Goal: Task Accomplishment & Management: Complete application form

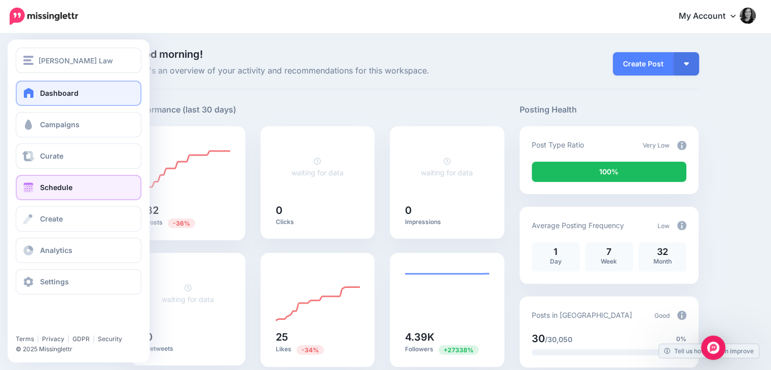
click at [75, 191] on link "Schedule" at bounding box center [79, 187] width 126 height 25
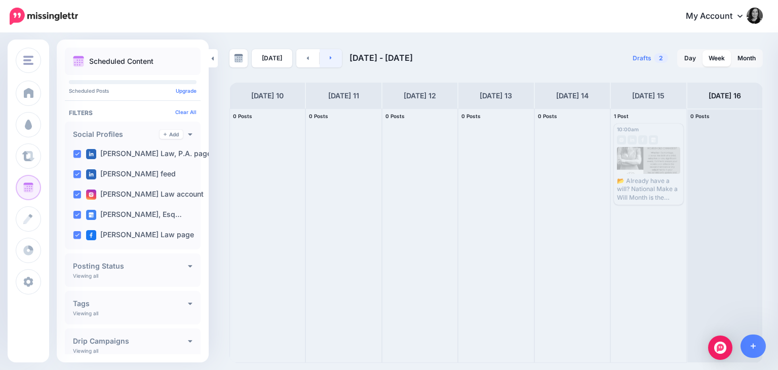
click at [330, 58] on link at bounding box center [331, 58] width 23 height 18
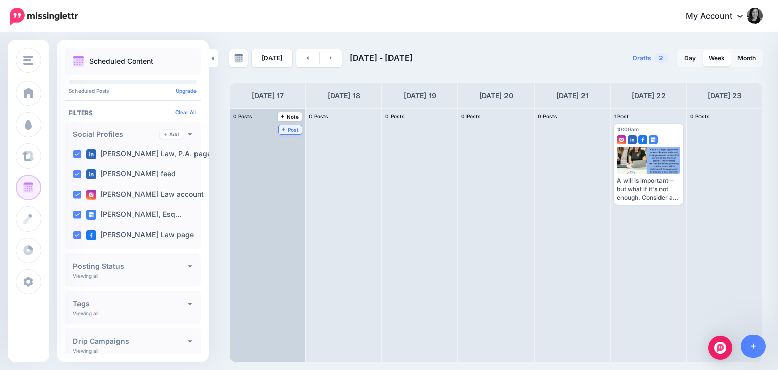
click at [279, 125] on link "Post" at bounding box center [291, 129] width 24 height 9
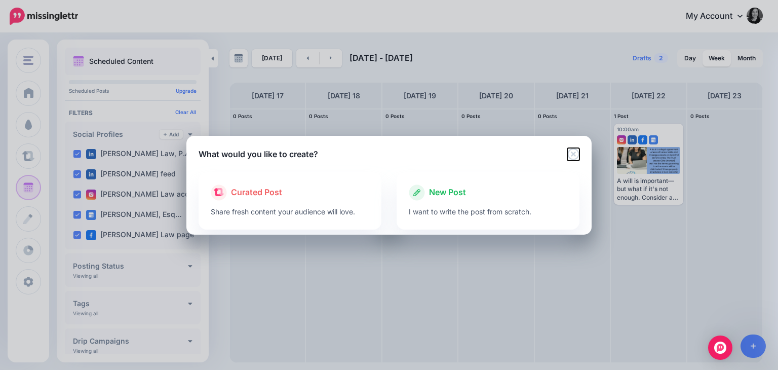
click at [574, 153] on icon "Close" at bounding box center [574, 154] width 12 height 12
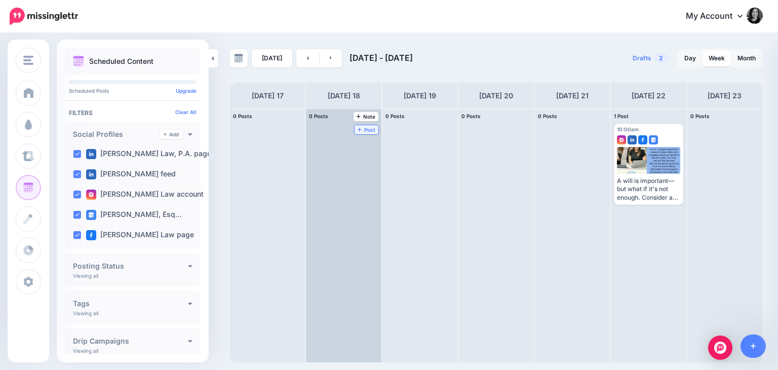
click at [358, 127] on span "Post" at bounding box center [367, 129] width 18 height 5
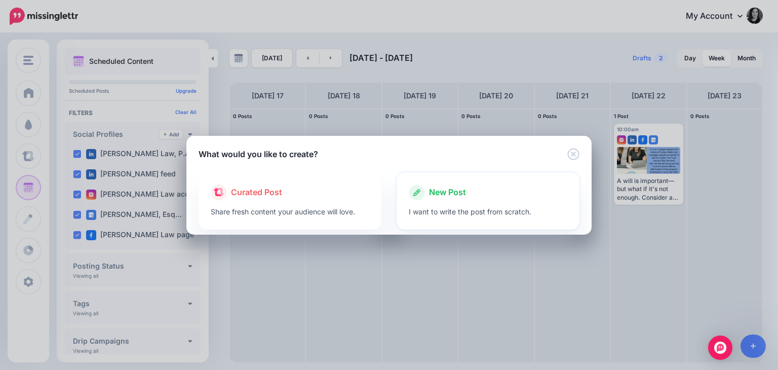
click at [462, 201] on div at bounding box center [488, 203] width 159 height 5
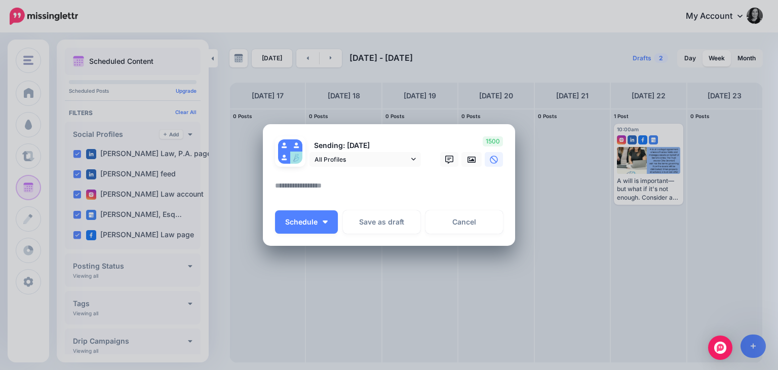
click at [391, 199] on textarea at bounding box center [391, 189] width 233 height 20
paste textarea "**********"
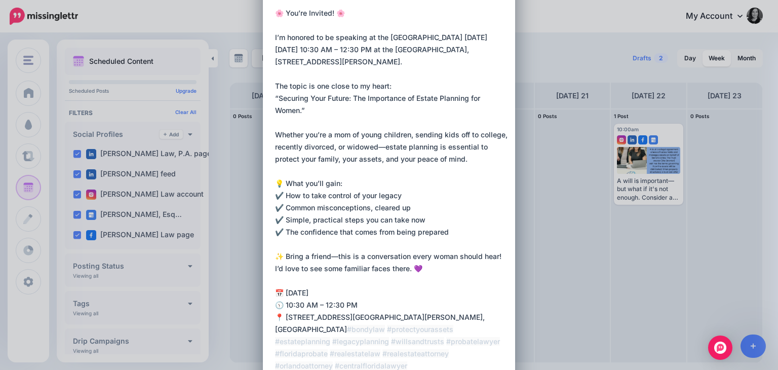
click at [470, 37] on textarea at bounding box center [391, 195] width 233 height 377
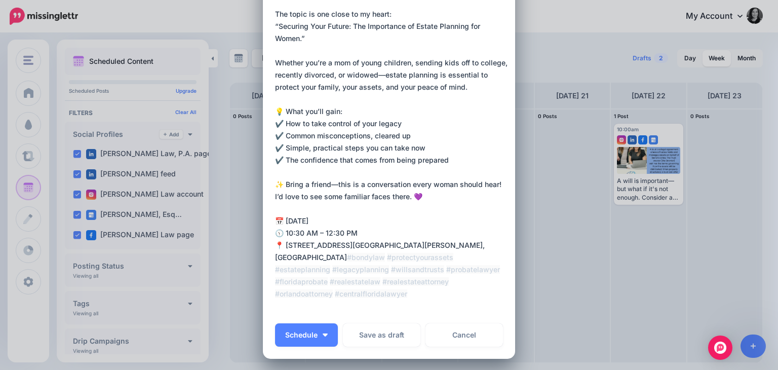
scroll to position [198, 0]
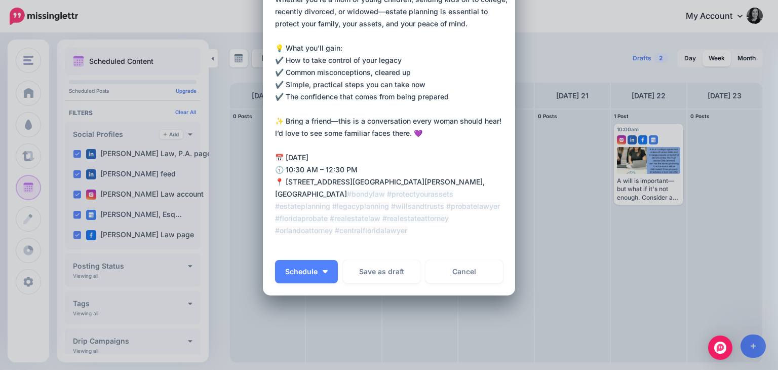
click at [304, 156] on textarea at bounding box center [391, 60] width 233 height 377
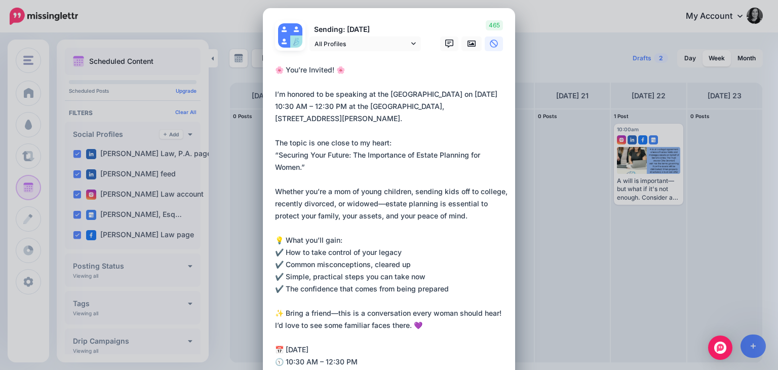
scroll to position [0, 0]
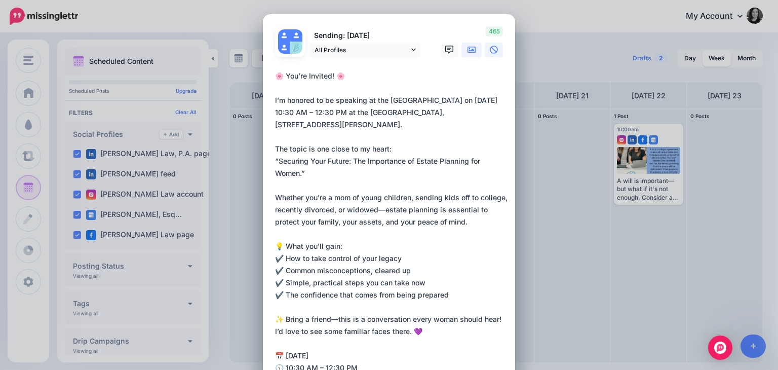
click at [470, 49] on icon at bounding box center [472, 50] width 8 height 8
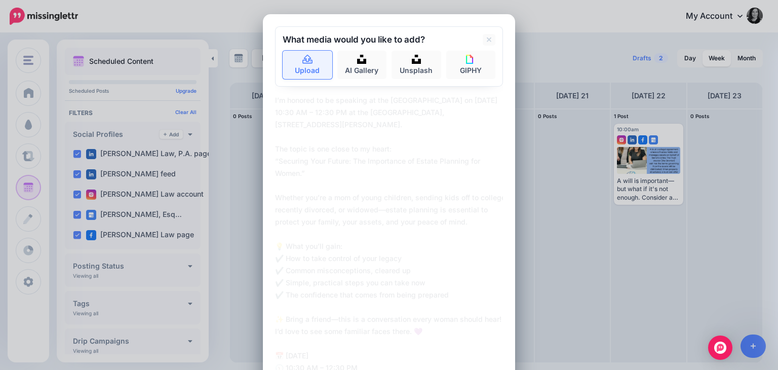
click at [299, 64] on link "Upload" at bounding box center [308, 65] width 50 height 28
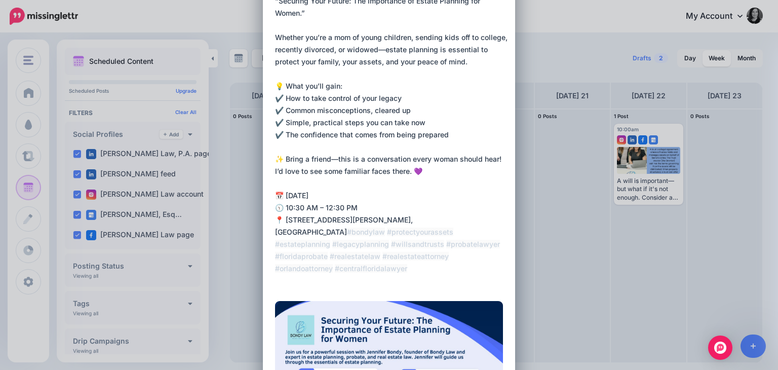
scroll to position [77, 0]
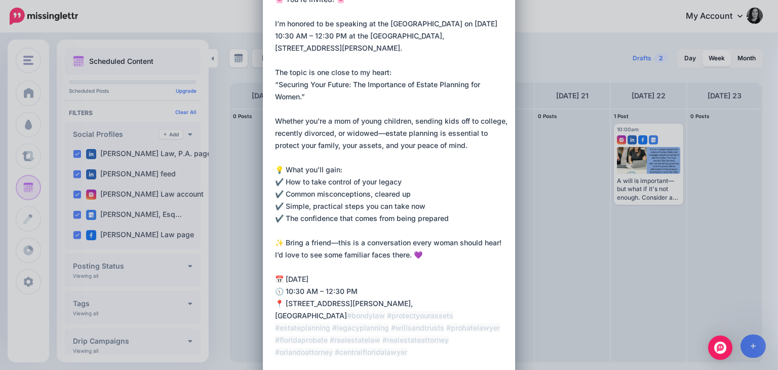
drag, startPoint x: 423, startPoint y: 255, endPoint x: 271, endPoint y: 253, distance: 151.6
click at [275, 253] on textarea at bounding box center [391, 181] width 233 height 377
click at [420, 252] on textarea at bounding box center [391, 181] width 233 height 377
drag, startPoint x: 420, startPoint y: 252, endPoint x: 270, endPoint y: 256, distance: 150.1
click at [270, 256] on div "Loading Sending: 18th Aug All Profiles" at bounding box center [389, 297] width 252 height 718
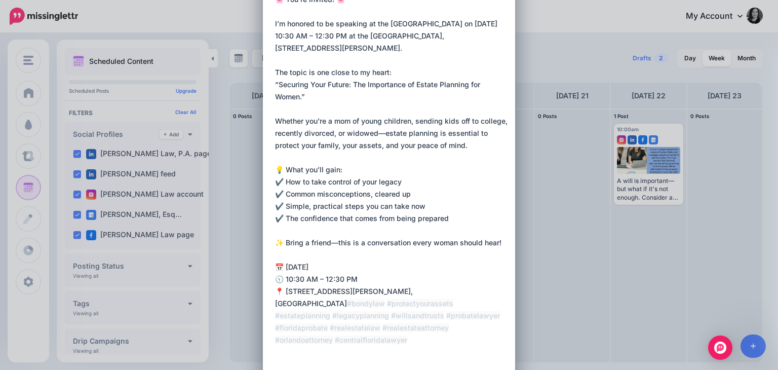
scroll to position [0, 0]
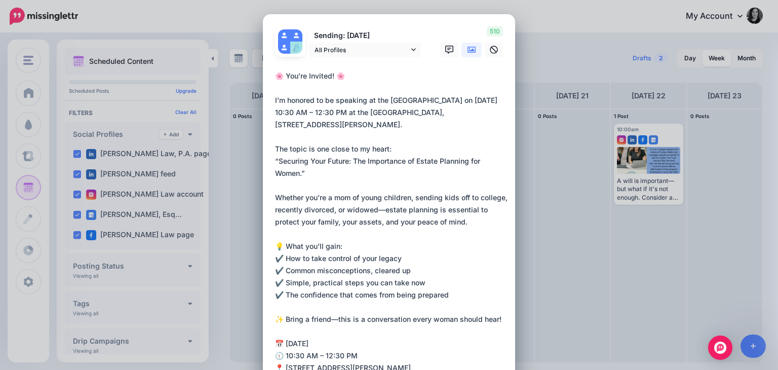
click at [374, 72] on textarea "**********" at bounding box center [391, 258] width 233 height 377
drag, startPoint x: 360, startPoint y: 86, endPoint x: 260, endPoint y: 73, distance: 100.1
click at [263, 73] on div "Loading Sending: 18th Aug All Profiles" at bounding box center [389, 373] width 252 height 718
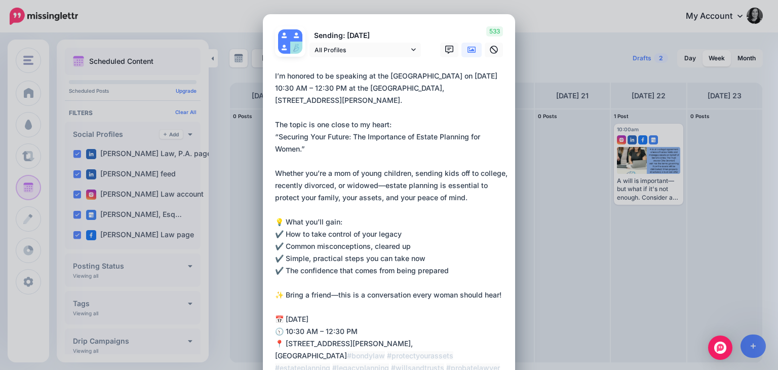
type textarea "**********"
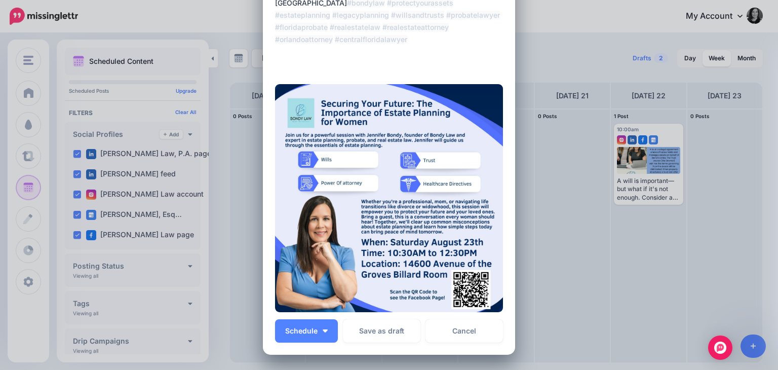
scroll to position [419, 0]
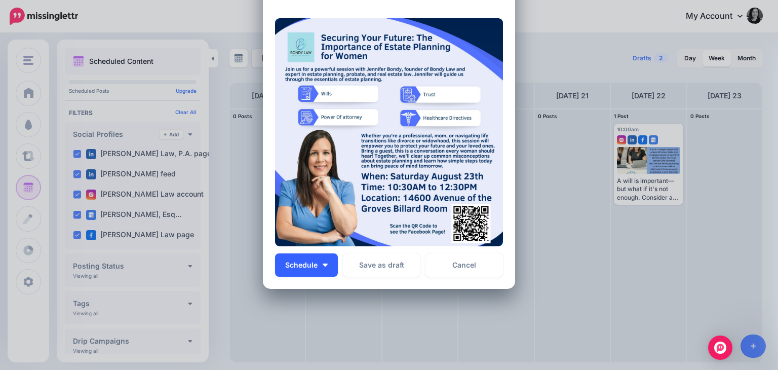
click at [324, 266] on button "Schedule" at bounding box center [306, 264] width 63 height 23
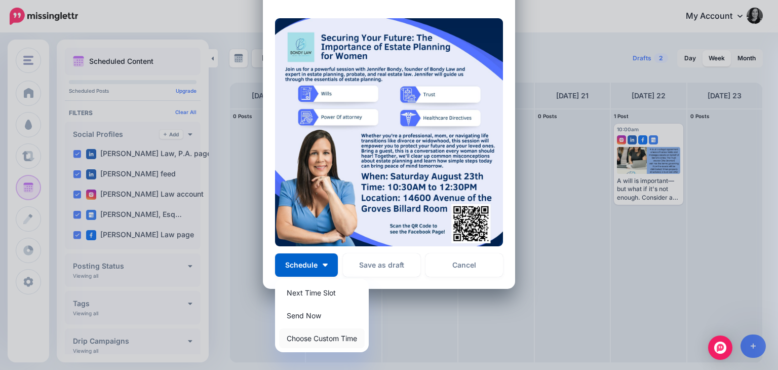
click at [327, 332] on link "Choose Custom Time" at bounding box center [322, 338] width 86 height 20
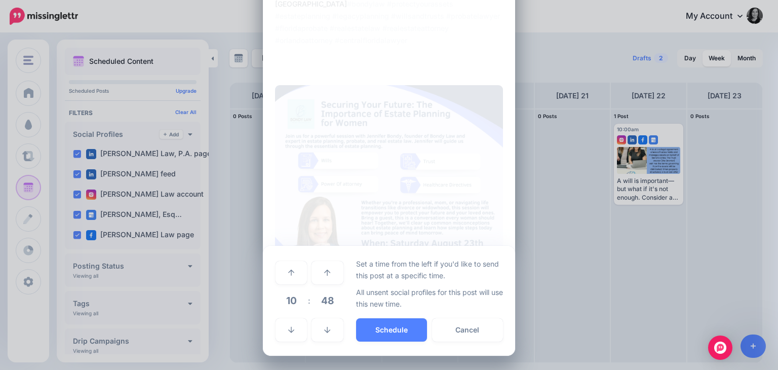
scroll to position [351, 0]
click at [322, 307] on span "48" at bounding box center [327, 300] width 27 height 27
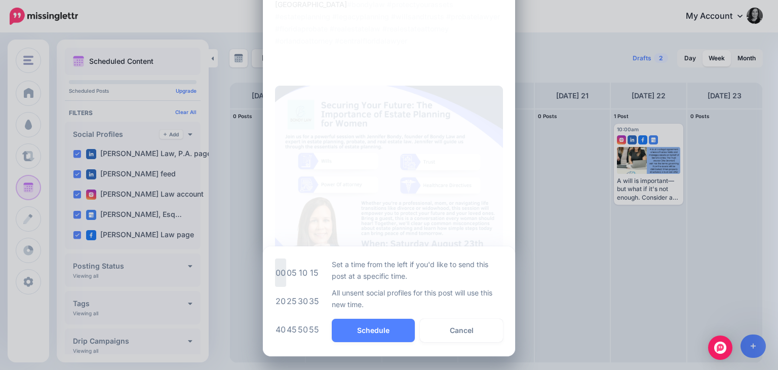
click at [275, 276] on td "00" at bounding box center [280, 272] width 11 height 28
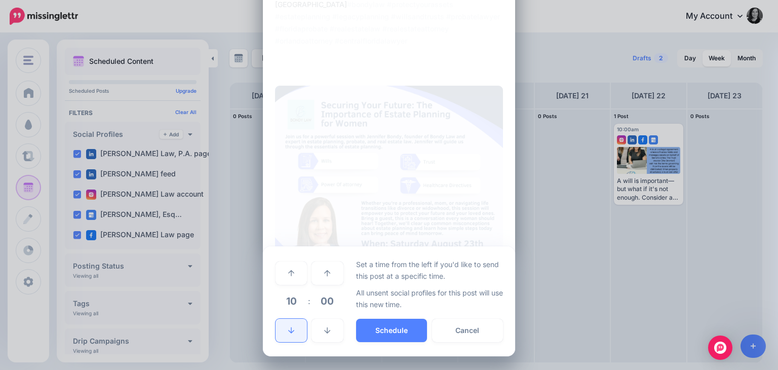
click at [288, 329] on icon at bounding box center [291, 330] width 6 height 6
click at [290, 273] on icon at bounding box center [291, 273] width 6 height 7
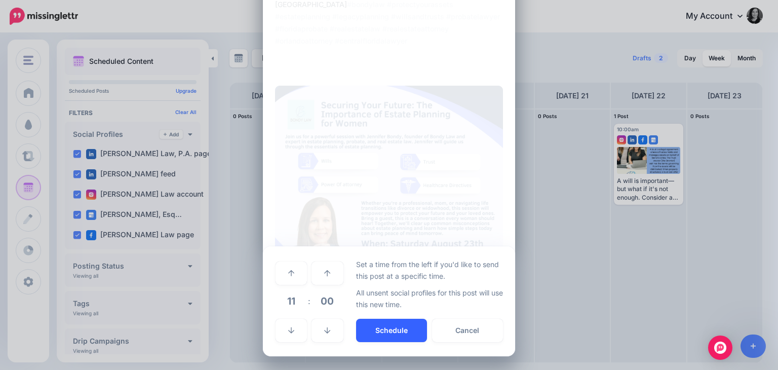
click at [392, 326] on button "Schedule" at bounding box center [391, 330] width 71 height 23
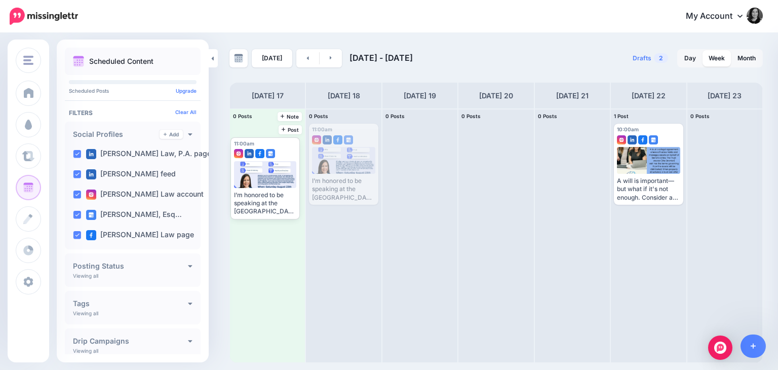
drag, startPoint x: 355, startPoint y: 129, endPoint x: 276, endPoint y: 140, distance: 79.4
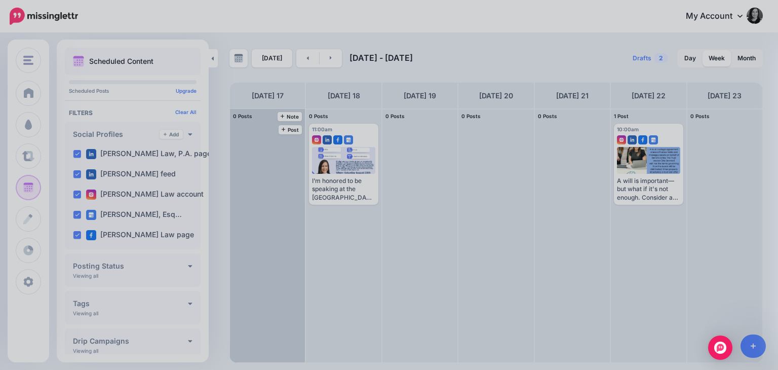
scroll to position [0, 0]
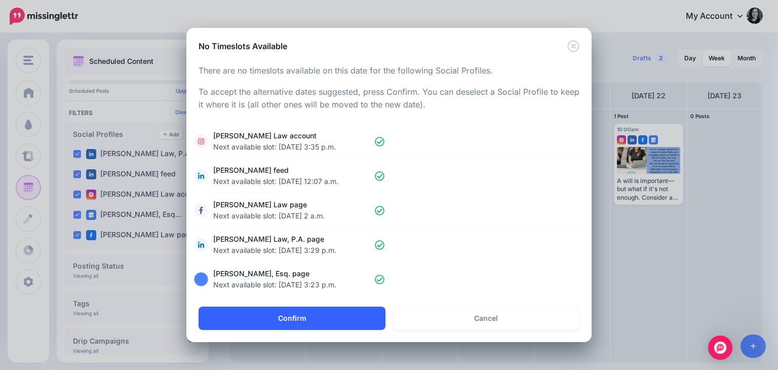
click at [313, 318] on button "Confirm" at bounding box center [292, 318] width 187 height 23
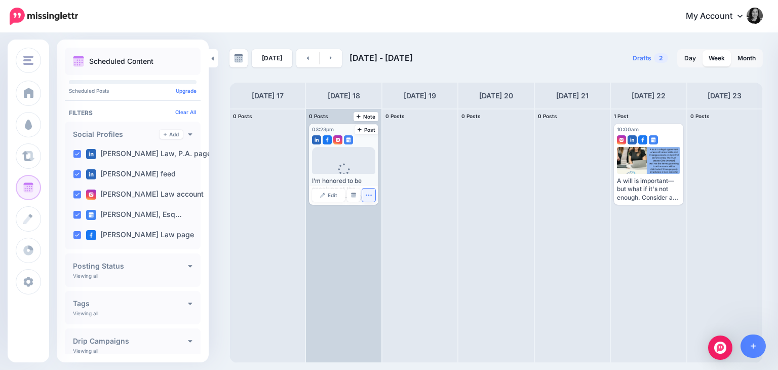
click at [369, 195] on icon "button" at bounding box center [368, 195] width 7 height 7
click at [381, 227] on link "Delete Post" at bounding box center [392, 226] width 53 height 11
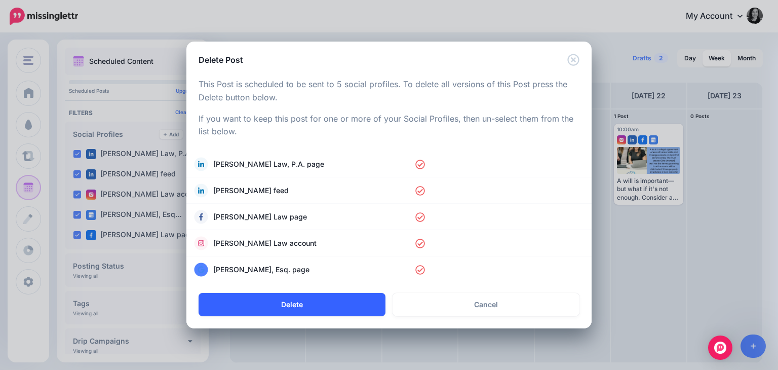
click at [316, 311] on button "Delete" at bounding box center [292, 304] width 187 height 23
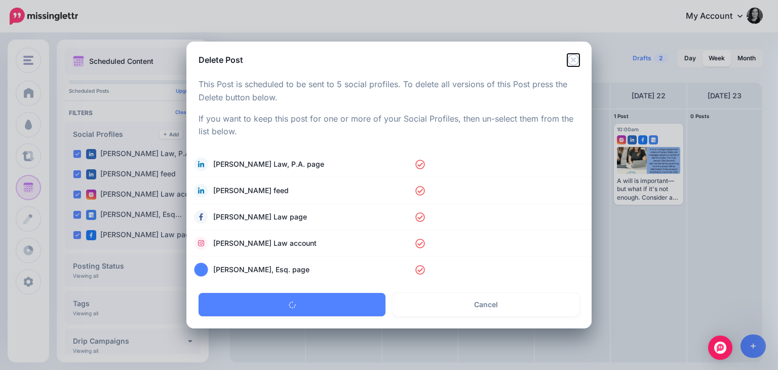
click at [576, 59] on icon "Close" at bounding box center [574, 60] width 12 height 12
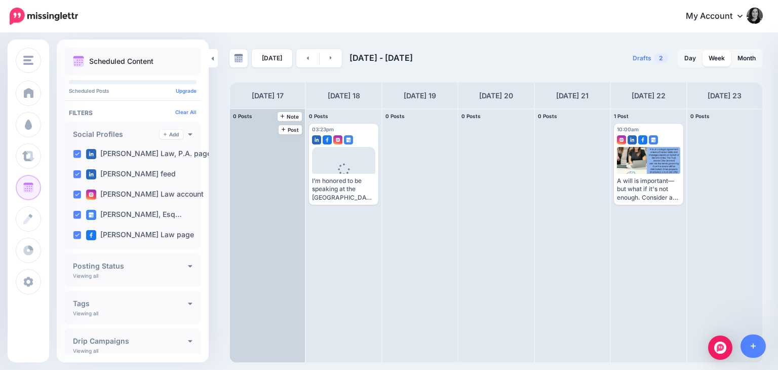
click at [267, 155] on div at bounding box center [267, 235] width 75 height 253
click at [282, 127] on span "Post" at bounding box center [291, 129] width 18 height 5
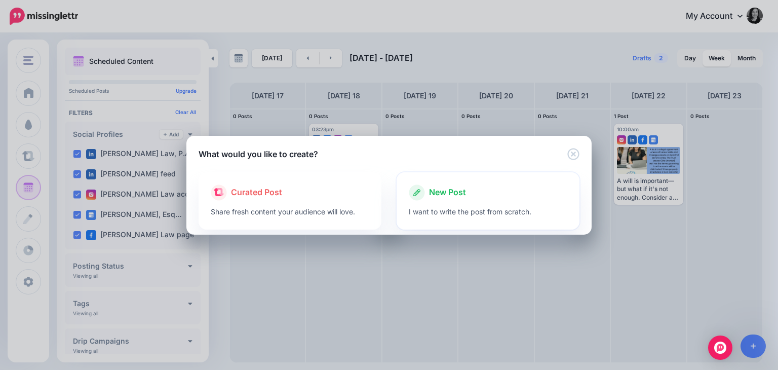
click at [468, 194] on div "New Post" at bounding box center [488, 192] width 159 height 16
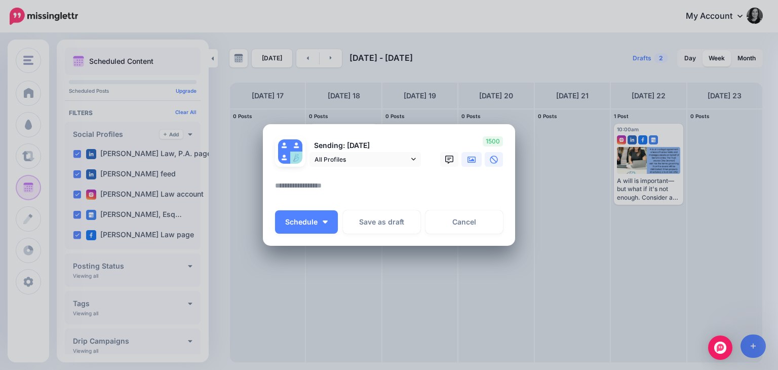
click at [471, 161] on icon at bounding box center [472, 160] width 8 height 6
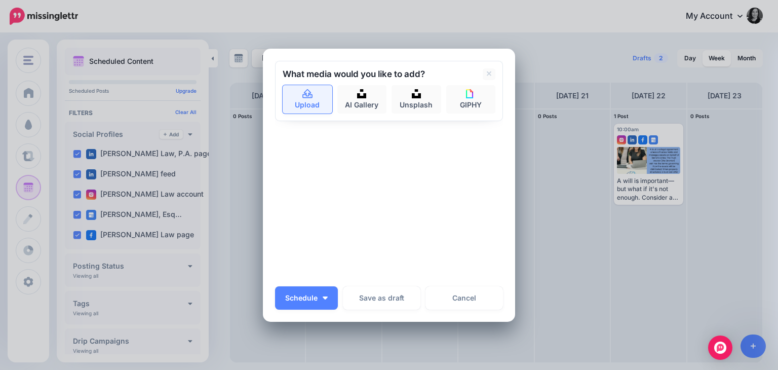
click at [302, 99] on link "Upload" at bounding box center [308, 99] width 50 height 28
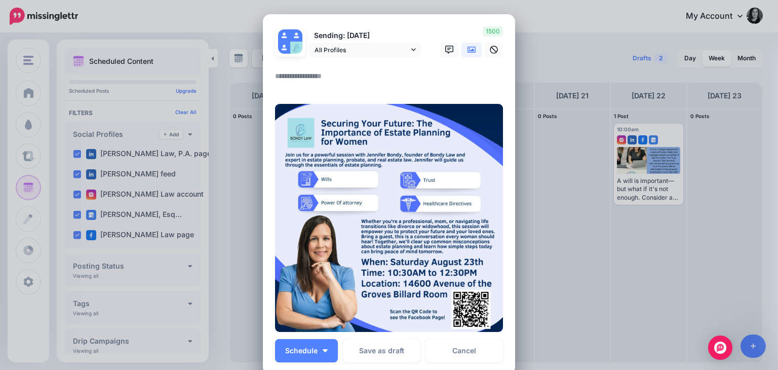
click at [294, 76] on textarea at bounding box center [391, 80] width 233 height 20
paste textarea "**********"
type textarea "**********"
click at [450, 79] on textarea "**********" at bounding box center [391, 80] width 233 height 20
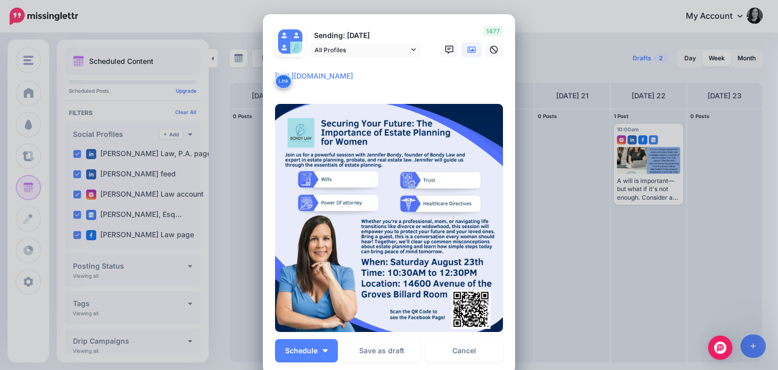
click at [450, 79] on textarea "**********" at bounding box center [391, 80] width 233 height 20
paste textarea "**********"
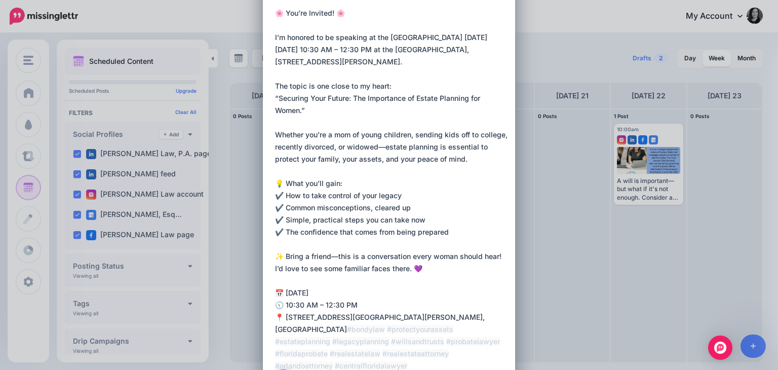
click at [355, 23] on textarea at bounding box center [391, 195] width 233 height 377
drag, startPoint x: 426, startPoint y: 271, endPoint x: 269, endPoint y: 271, distance: 157.6
click at [269, 271] on div "Loading Sending: 17th Aug All Profiles" at bounding box center [389, 310] width 252 height 718
click at [300, 257] on textarea at bounding box center [391, 195] width 233 height 377
drag, startPoint x: 280, startPoint y: 254, endPoint x: 270, endPoint y: 256, distance: 10.3
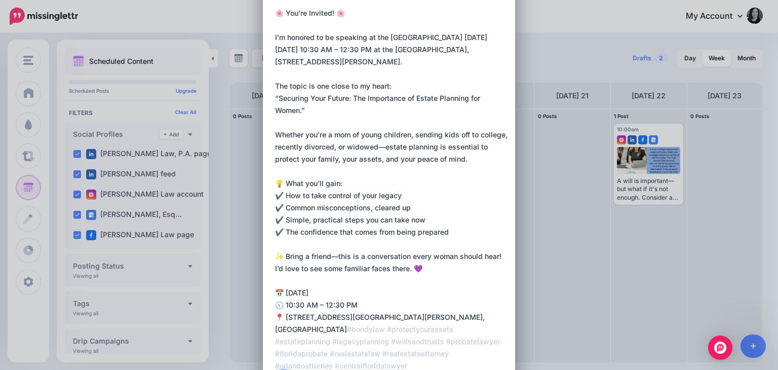
click at [270, 256] on div "Loading Sending: 17th Aug All Profiles" at bounding box center [389, 310] width 252 height 718
click at [275, 35] on textarea at bounding box center [391, 195] width 233 height 377
click at [270, 36] on div "Loading Sending: 17th Aug All Profiles" at bounding box center [389, 310] width 252 height 718
click at [275, 37] on textarea at bounding box center [391, 195] width 233 height 377
paste textarea "*"
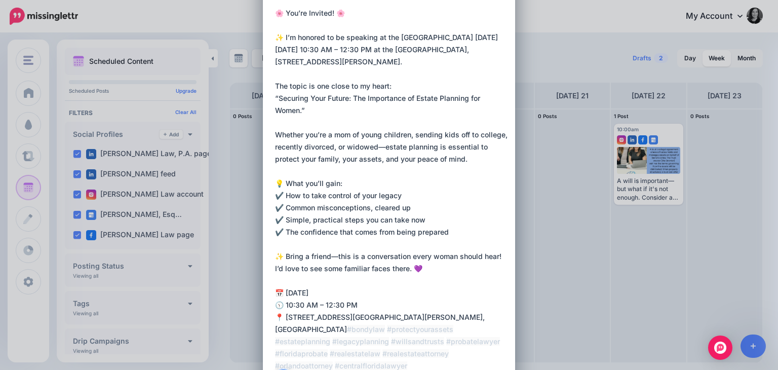
drag, startPoint x: 336, startPoint y: 23, endPoint x: 263, endPoint y: 11, distance: 73.4
click at [263, 11] on div "Loading Sending: 17th Aug All Profiles" at bounding box center [389, 310] width 252 height 718
click at [278, 18] on textarea at bounding box center [391, 195] width 233 height 377
paste textarea "**"
click at [347, 16] on textarea at bounding box center [391, 195] width 233 height 377
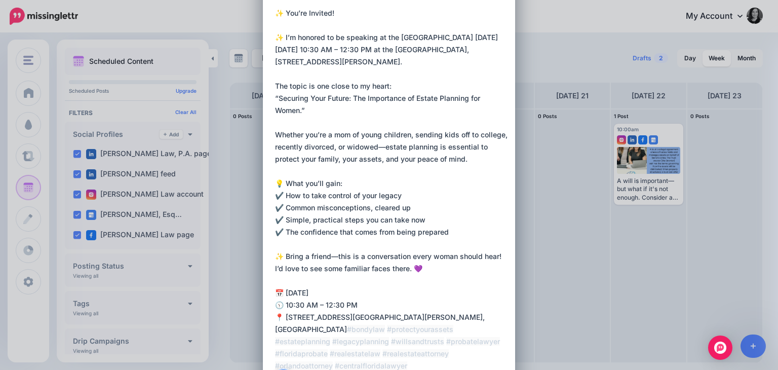
paste textarea "*"
click at [281, 35] on textarea at bounding box center [391, 195] width 233 height 377
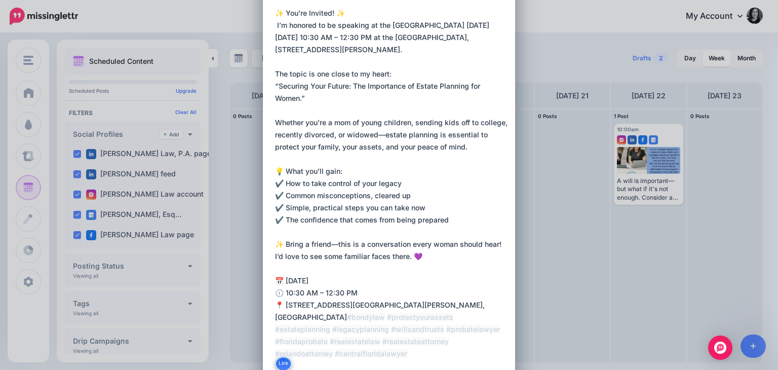
drag, startPoint x: 422, startPoint y: 255, endPoint x: 413, endPoint y: 254, distance: 9.2
click at [413, 254] on textarea at bounding box center [391, 189] width 233 height 365
drag, startPoint x: 282, startPoint y: 244, endPoint x: 268, endPoint y: 246, distance: 14.8
click at [268, 246] on div "Loading Sending: 17th Aug All Profiles" at bounding box center [389, 303] width 252 height 705
paste textarea
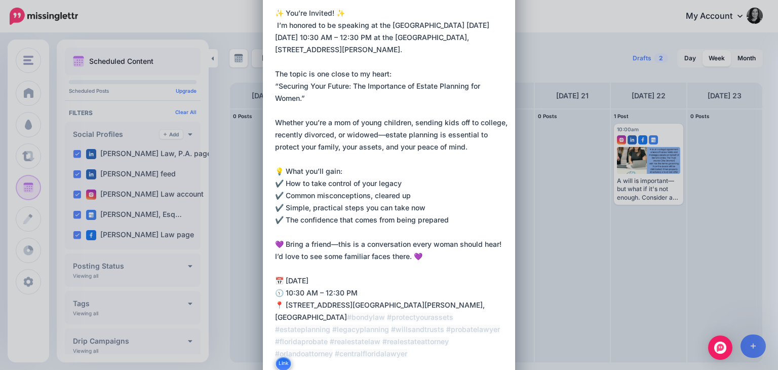
drag, startPoint x: 428, startPoint y: 255, endPoint x: 269, endPoint y: 254, distance: 158.6
click at [269, 254] on div "Loading Sending: 17th Aug All Profiles" at bounding box center [389, 303] width 252 height 705
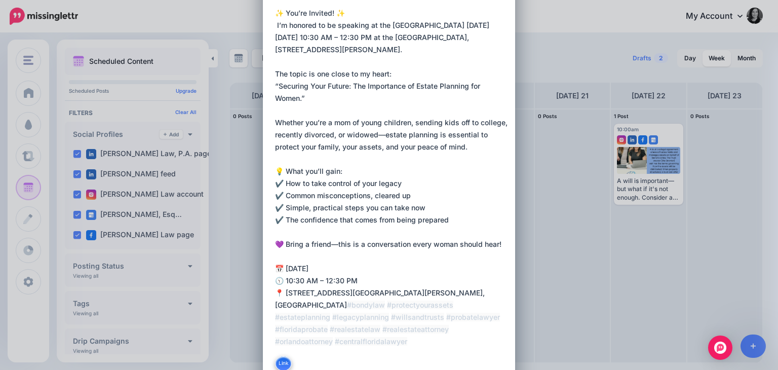
drag, startPoint x: 442, startPoint y: 296, endPoint x: 265, endPoint y: 269, distance: 179.6
click at [265, 269] on div "Loading Sending: 17th Aug All Profiles" at bounding box center [389, 303] width 252 height 705
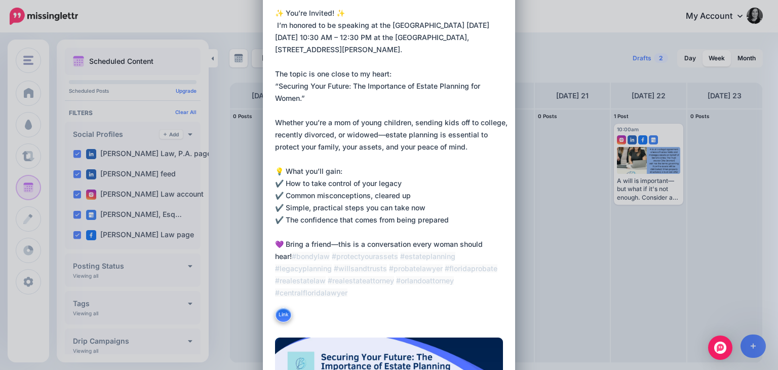
type textarea "**********"
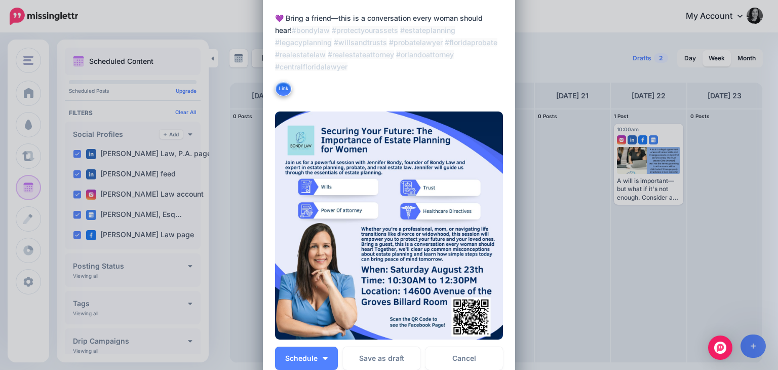
scroll to position [375, 0]
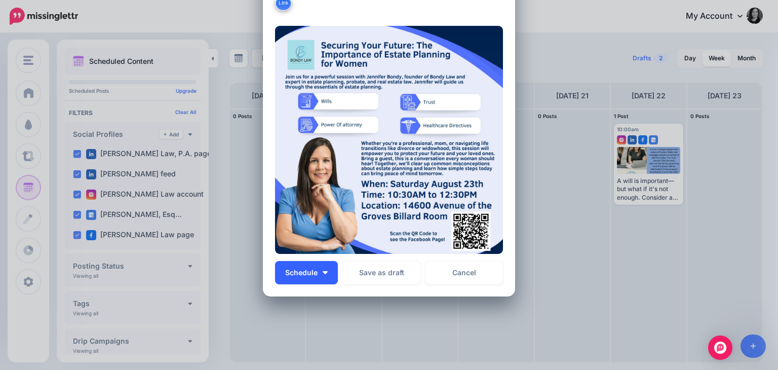
click at [325, 271] on button "Schedule" at bounding box center [306, 272] width 63 height 23
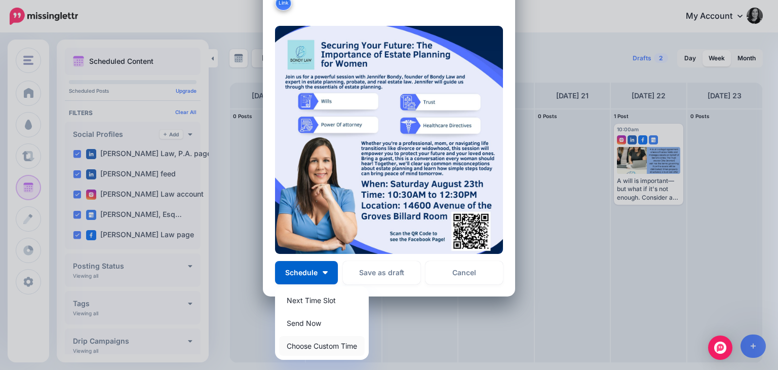
click at [304, 345] on link "Choose Custom Time" at bounding box center [322, 346] width 86 height 20
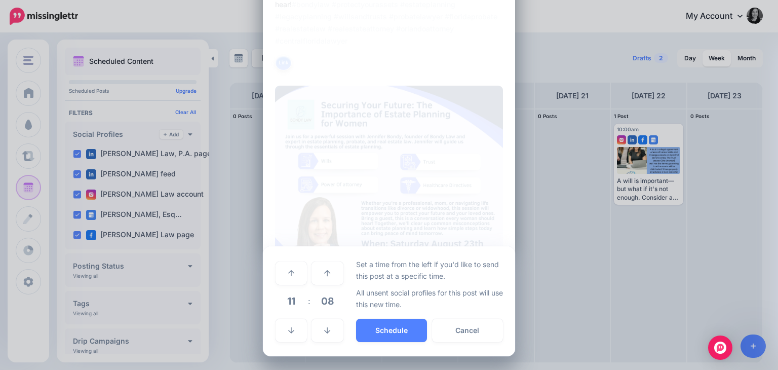
scroll to position [315, 0]
click at [291, 338] on link at bounding box center [291, 330] width 31 height 23
click at [291, 269] on link at bounding box center [291, 273] width 31 height 23
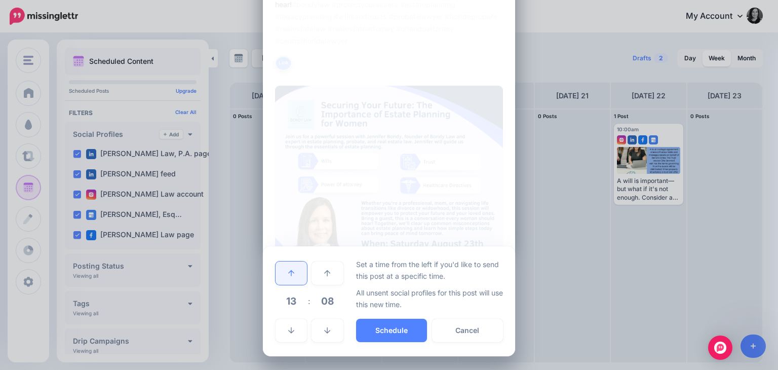
click at [291, 269] on link at bounding box center [291, 273] width 31 height 23
click at [292, 274] on link at bounding box center [291, 273] width 31 height 23
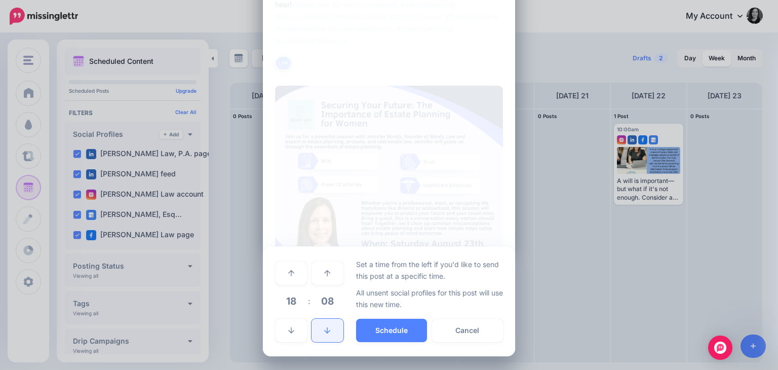
click at [324, 327] on icon at bounding box center [327, 330] width 6 height 7
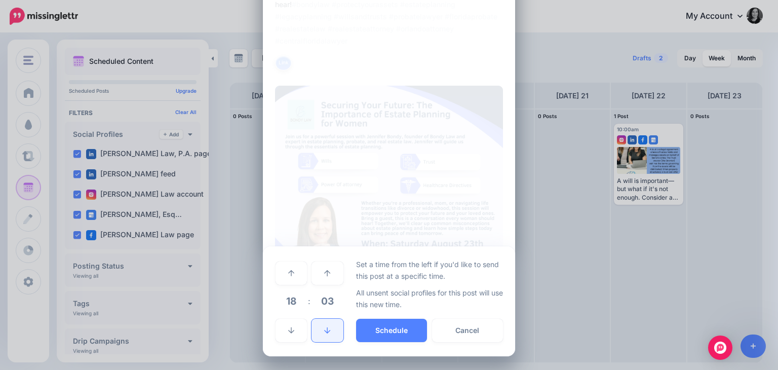
click at [324, 327] on icon at bounding box center [327, 330] width 6 height 7
click at [392, 333] on button "Schedule" at bounding box center [391, 330] width 71 height 23
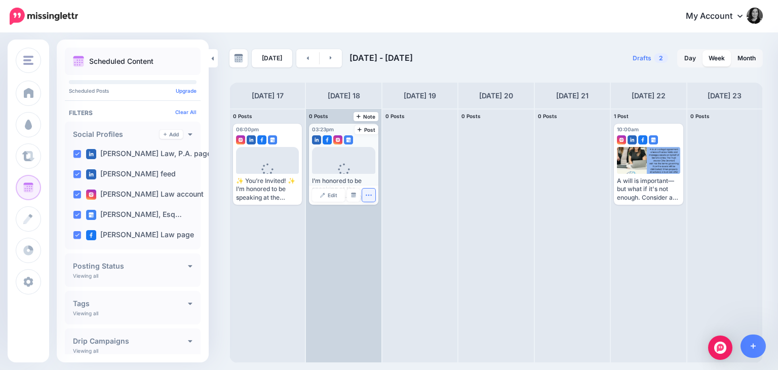
click at [371, 199] on button "button" at bounding box center [368, 195] width 13 height 13
click at [389, 229] on link "Delete Post" at bounding box center [392, 226] width 53 height 11
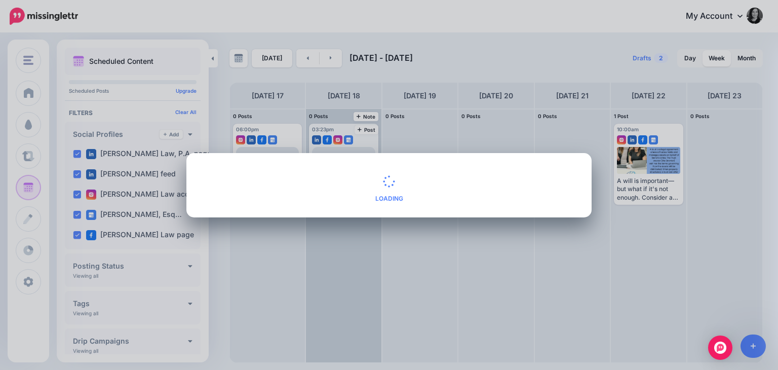
scroll to position [0, 0]
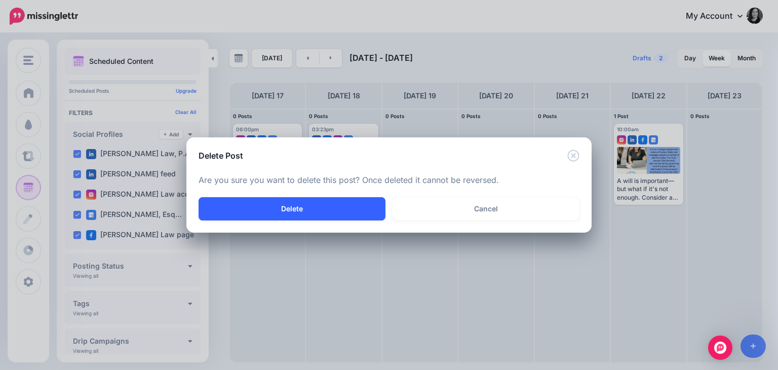
click at [347, 208] on button "Delete" at bounding box center [292, 208] width 187 height 23
click at [298, 207] on button "Delete" at bounding box center [292, 208] width 187 height 23
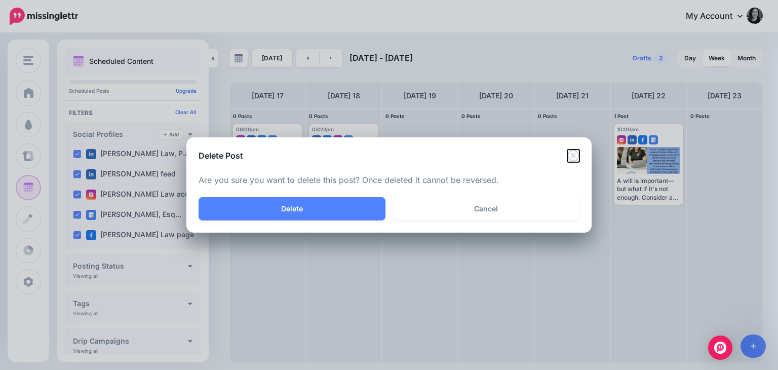
click at [573, 158] on icon "Close" at bounding box center [574, 156] width 12 height 12
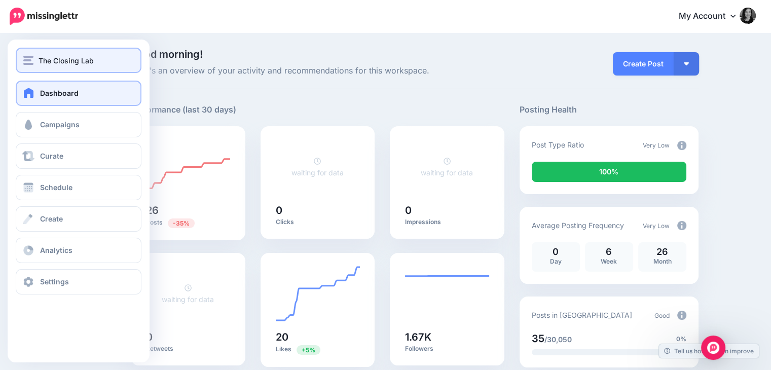
click at [51, 64] on span "The Closing Lab" at bounding box center [66, 61] width 55 height 12
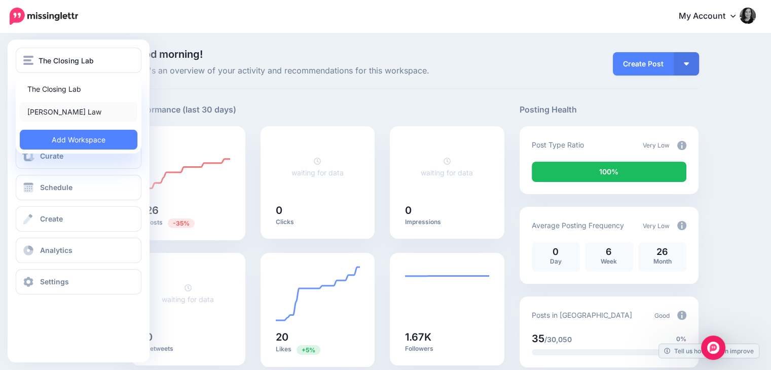
click at [51, 111] on link "[PERSON_NAME] Law" at bounding box center [79, 112] width 118 height 20
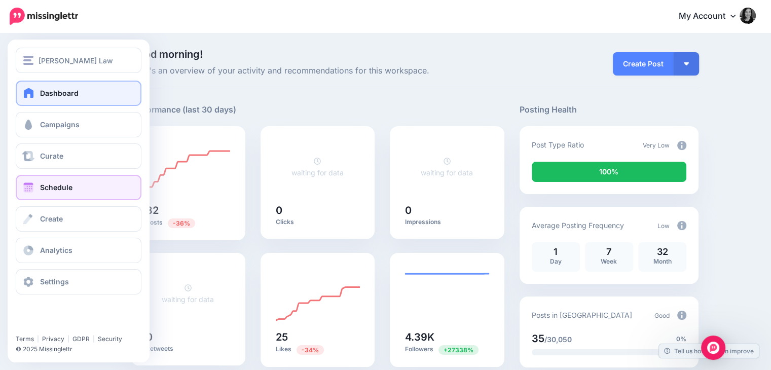
click at [44, 185] on span "Schedule" at bounding box center [56, 187] width 32 height 9
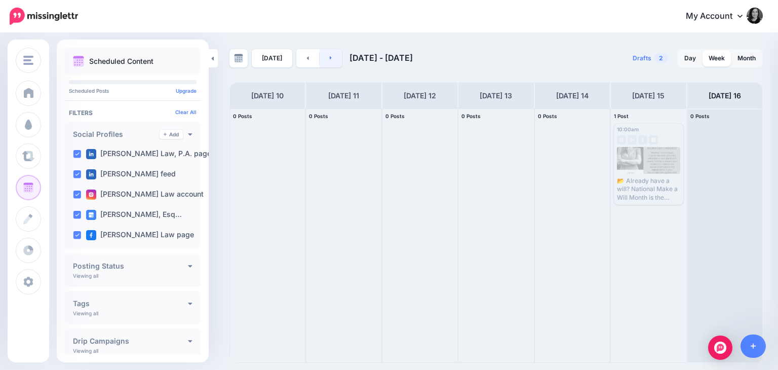
click at [328, 61] on link at bounding box center [331, 58] width 23 height 18
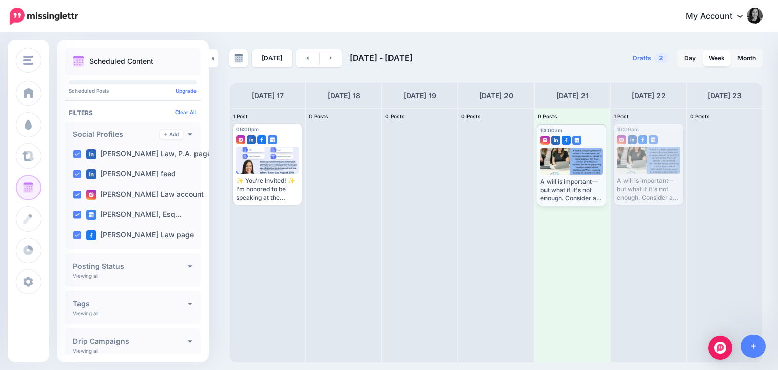
drag, startPoint x: 657, startPoint y: 130, endPoint x: 580, endPoint y: 131, distance: 77.0
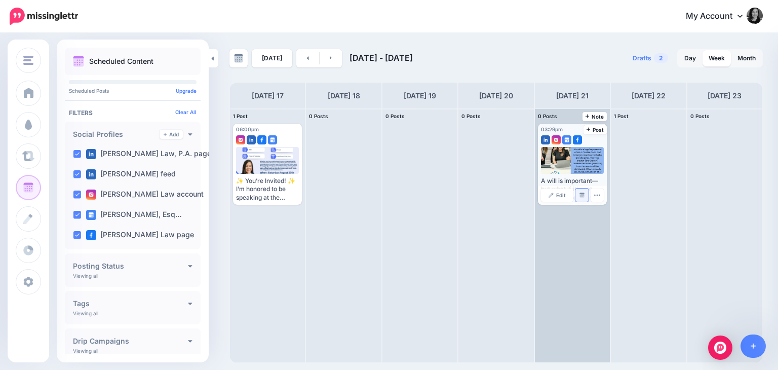
click at [585, 197] on link "Manage Dates" at bounding box center [582, 195] width 13 height 13
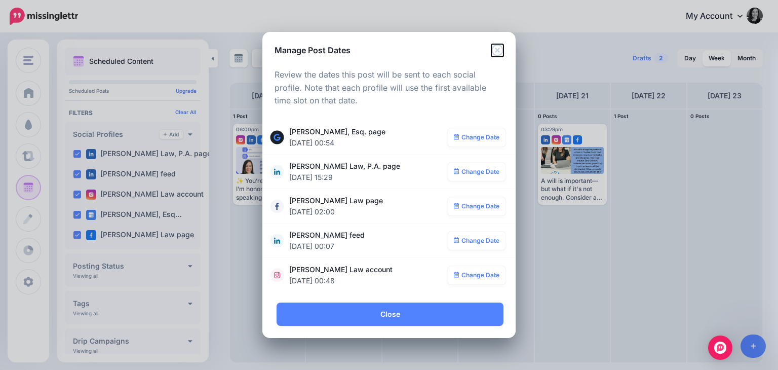
click at [499, 49] on icon "Close" at bounding box center [498, 50] width 12 height 12
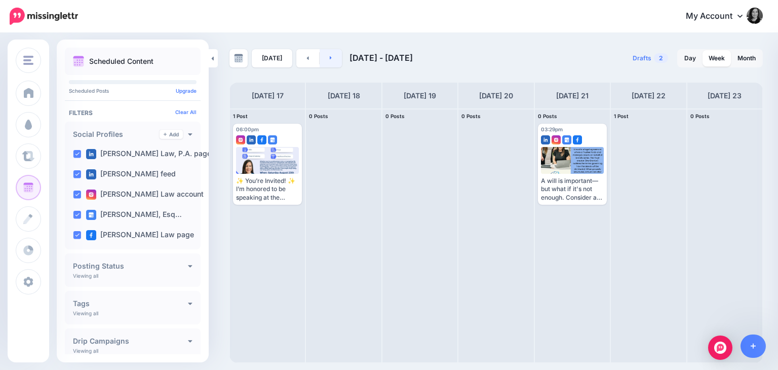
click at [330, 63] on link at bounding box center [331, 58] width 23 height 18
